Goal: Navigation & Orientation: Find specific page/section

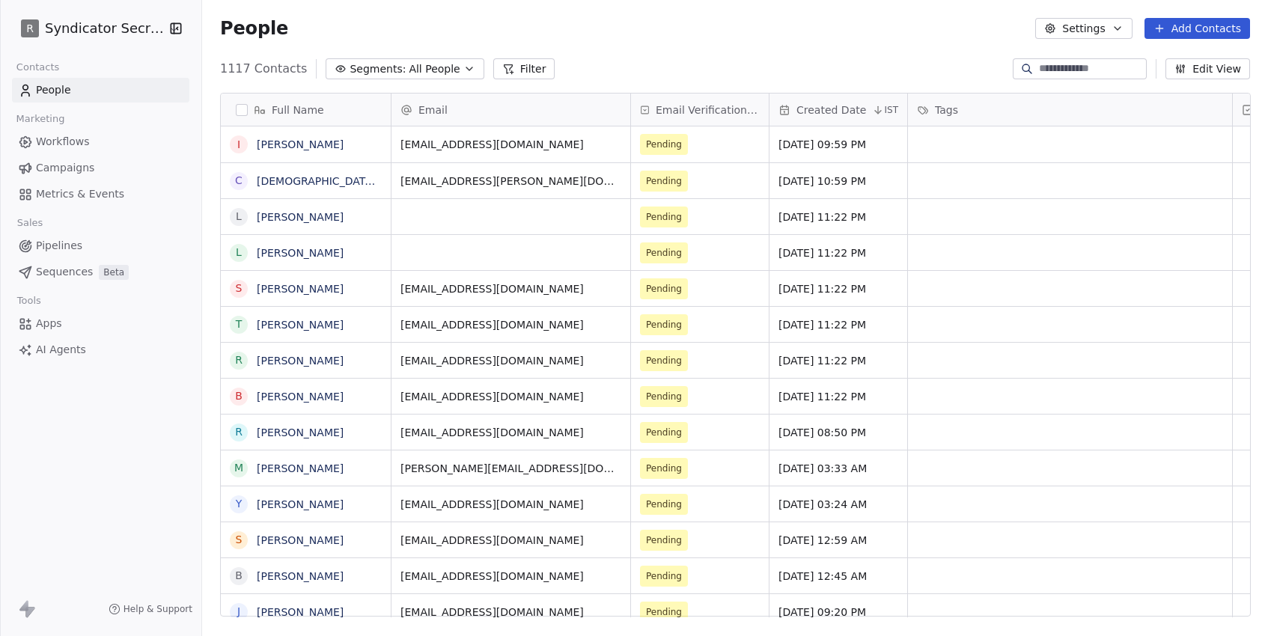
click at [409, 74] on span "All People" at bounding box center [434, 69] width 51 height 16
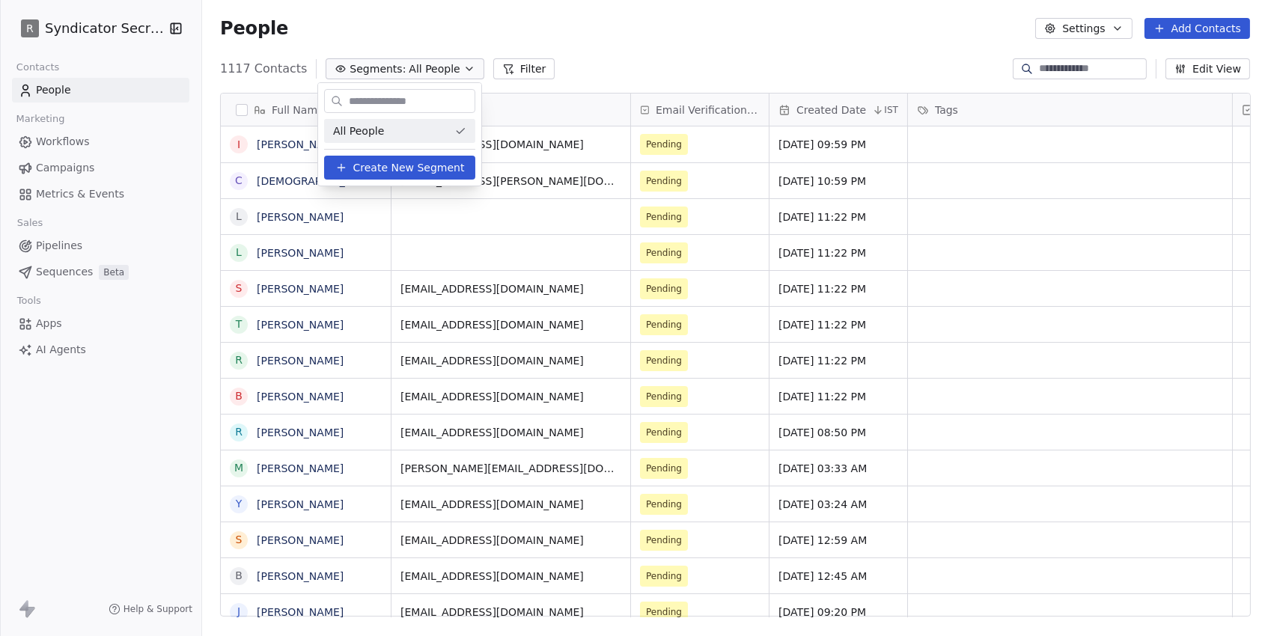
scroll to position [560, 1065]
click at [440, 36] on html "R Syndicator Secrets Contacts People Marketing Workflows Campaigns Metrics & Ev…" at bounding box center [634, 318] width 1268 height 636
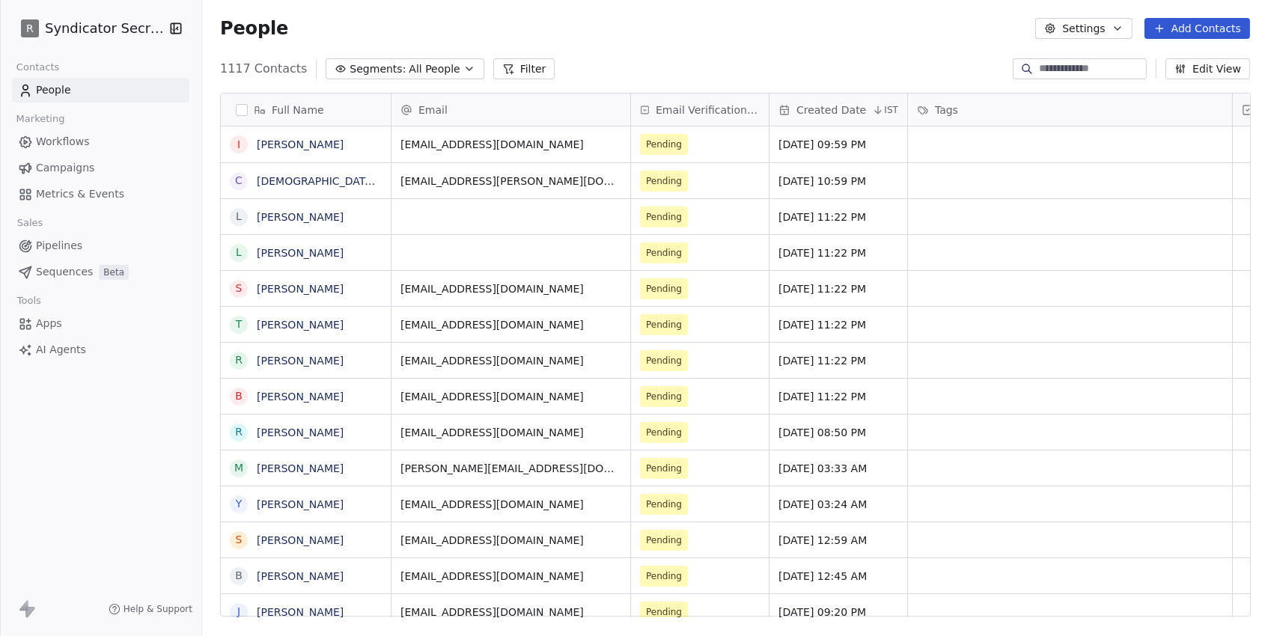
click at [33, 174] on link "Campaigns" at bounding box center [100, 168] width 177 height 25
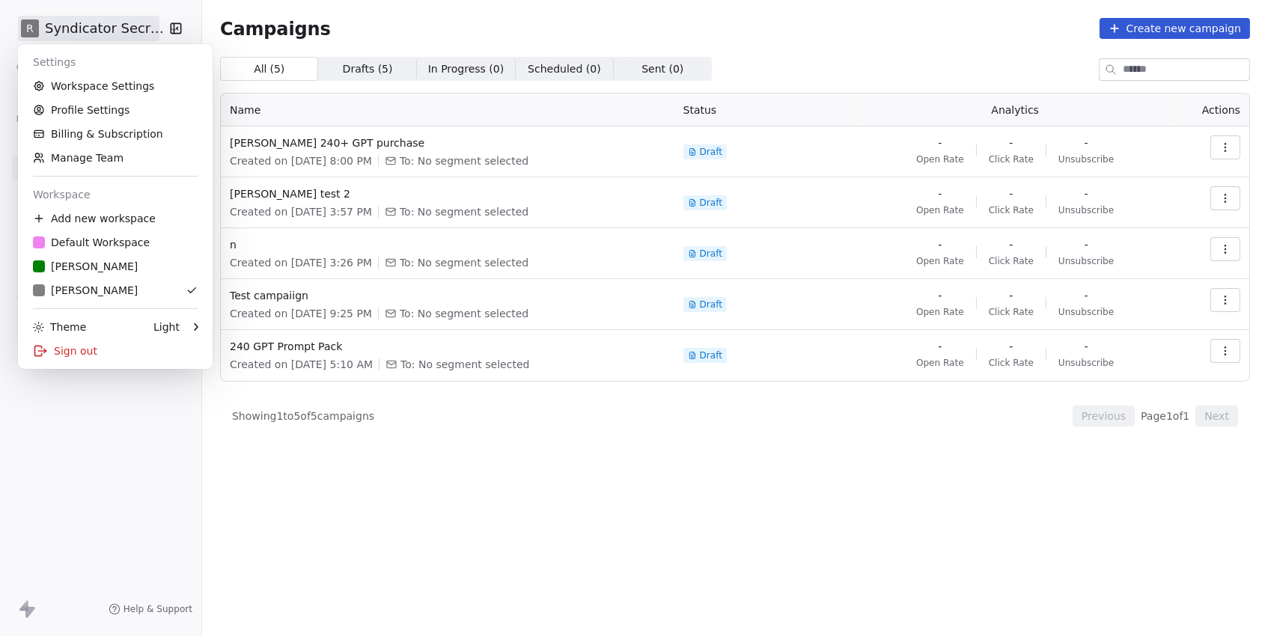
click at [115, 22] on html "R Syndicator Secrets Contacts People Marketing Workflows Campaigns Metrics & Ev…" at bounding box center [634, 318] width 1268 height 636
click at [88, 259] on div "R [PERSON_NAME]" at bounding box center [85, 266] width 105 height 15
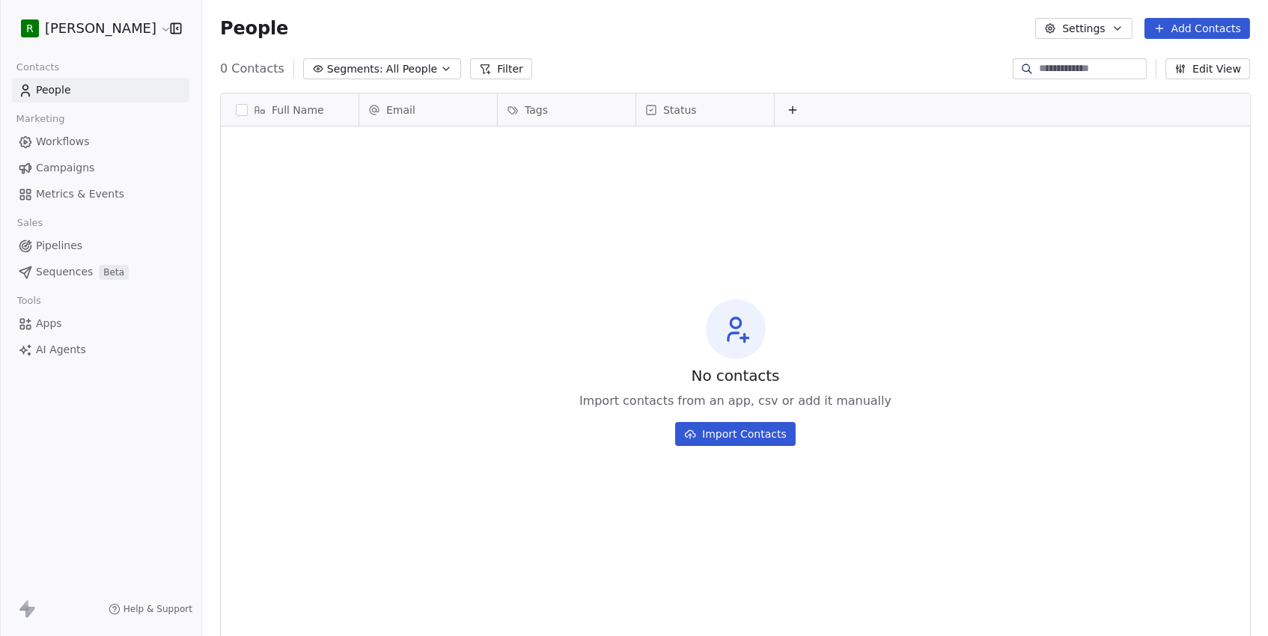
scroll to position [560, 1065]
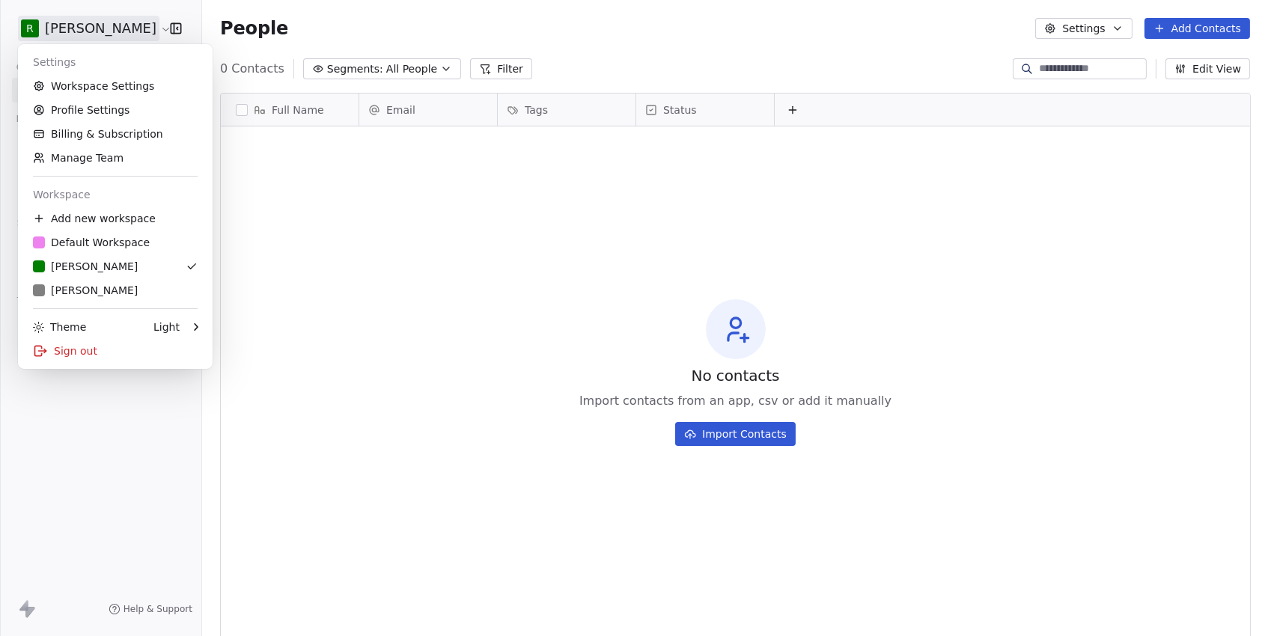
click at [101, 36] on html "R [PERSON_NAME] Contacts People Marketing Workflows Campaigns Metrics & Events …" at bounding box center [634, 318] width 1268 height 636
click at [72, 293] on div "R [PERSON_NAME]" at bounding box center [85, 290] width 105 height 15
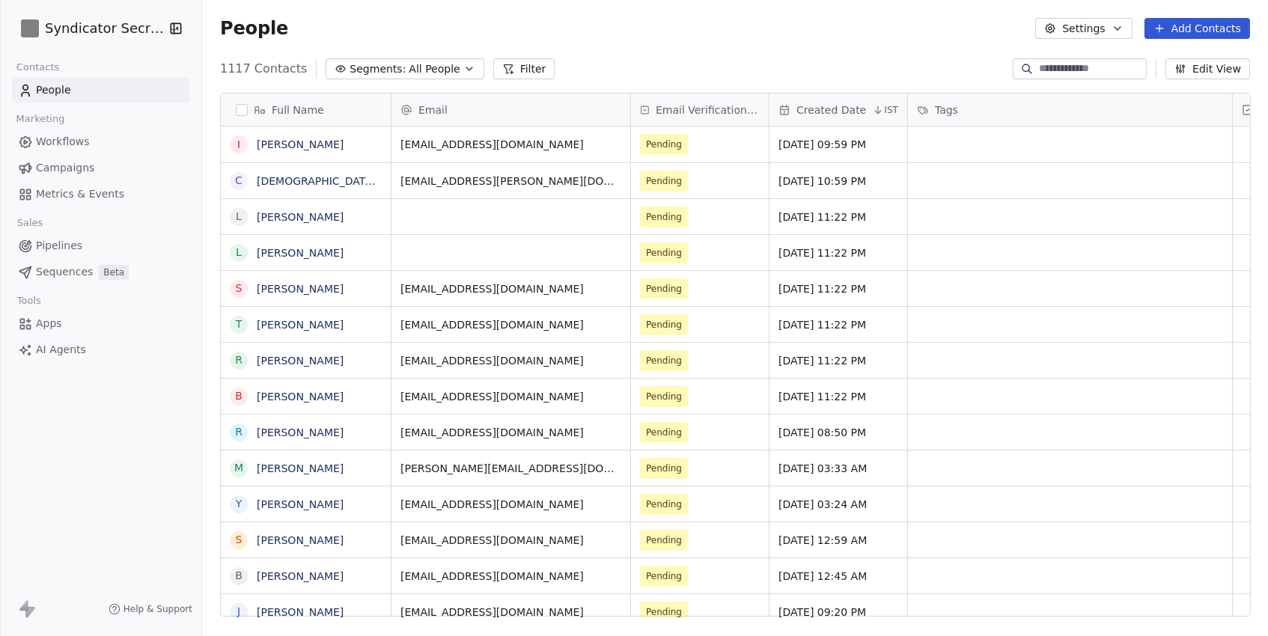
scroll to position [560, 1065]
click at [419, 68] on span "All People" at bounding box center [434, 69] width 51 height 16
